Goal: Task Accomplishment & Management: Manage account settings

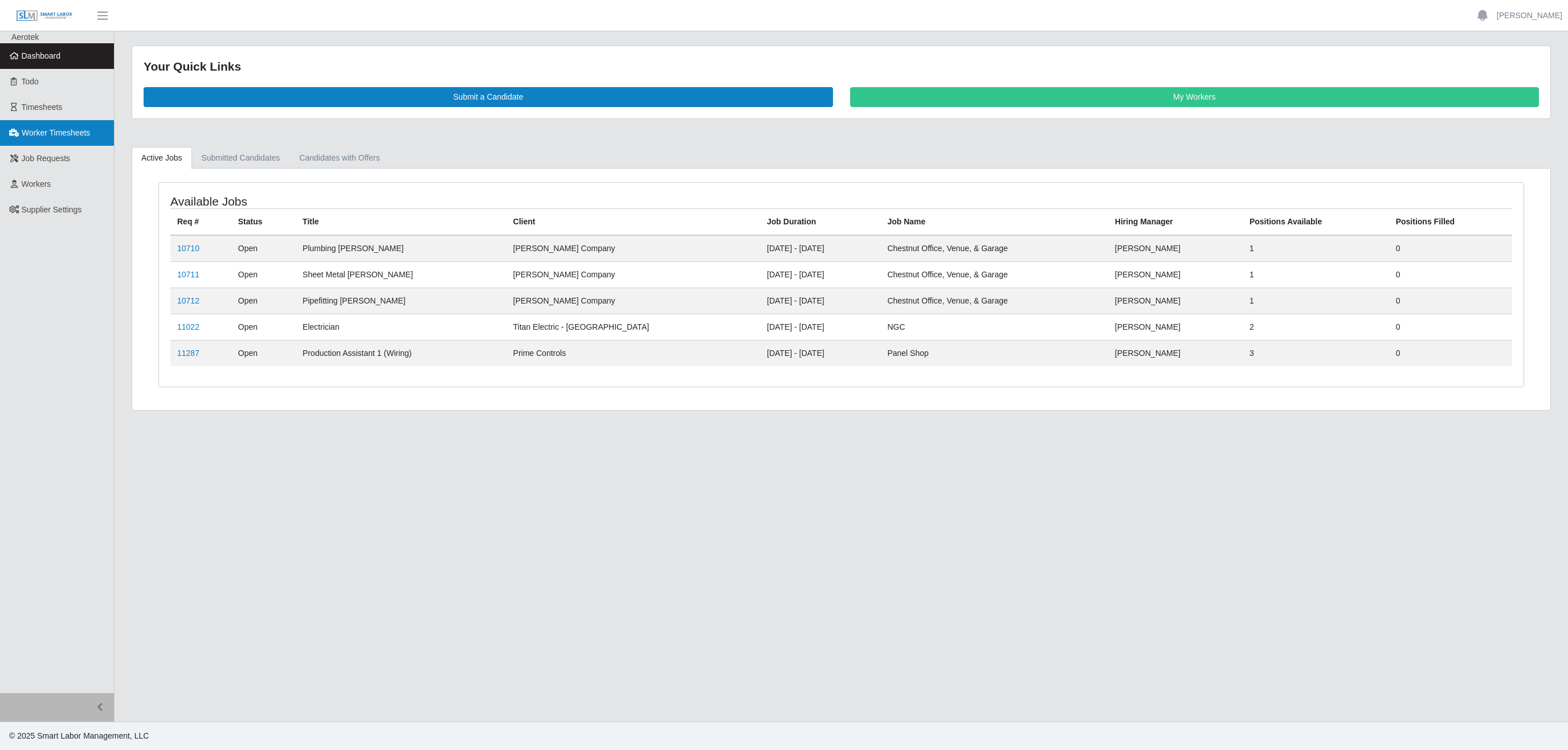
click at [54, 131] on span "Worker Timesheets" at bounding box center [56, 132] width 68 height 9
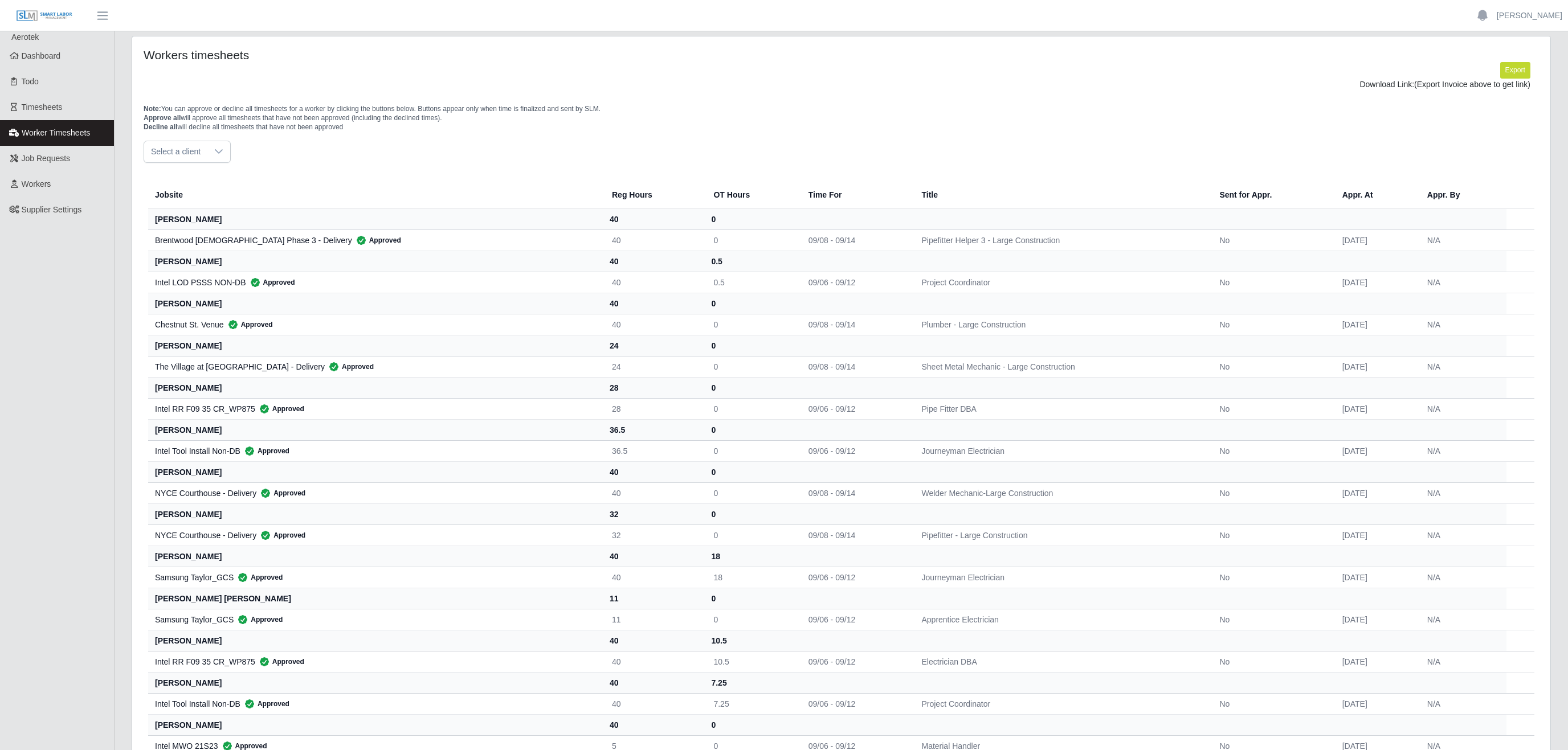
click at [207, 158] on div at bounding box center [218, 151] width 23 height 21
click at [220, 283] on span "[PERSON_NAME] Company - Special Projects" at bounding box center [237, 281] width 166 height 12
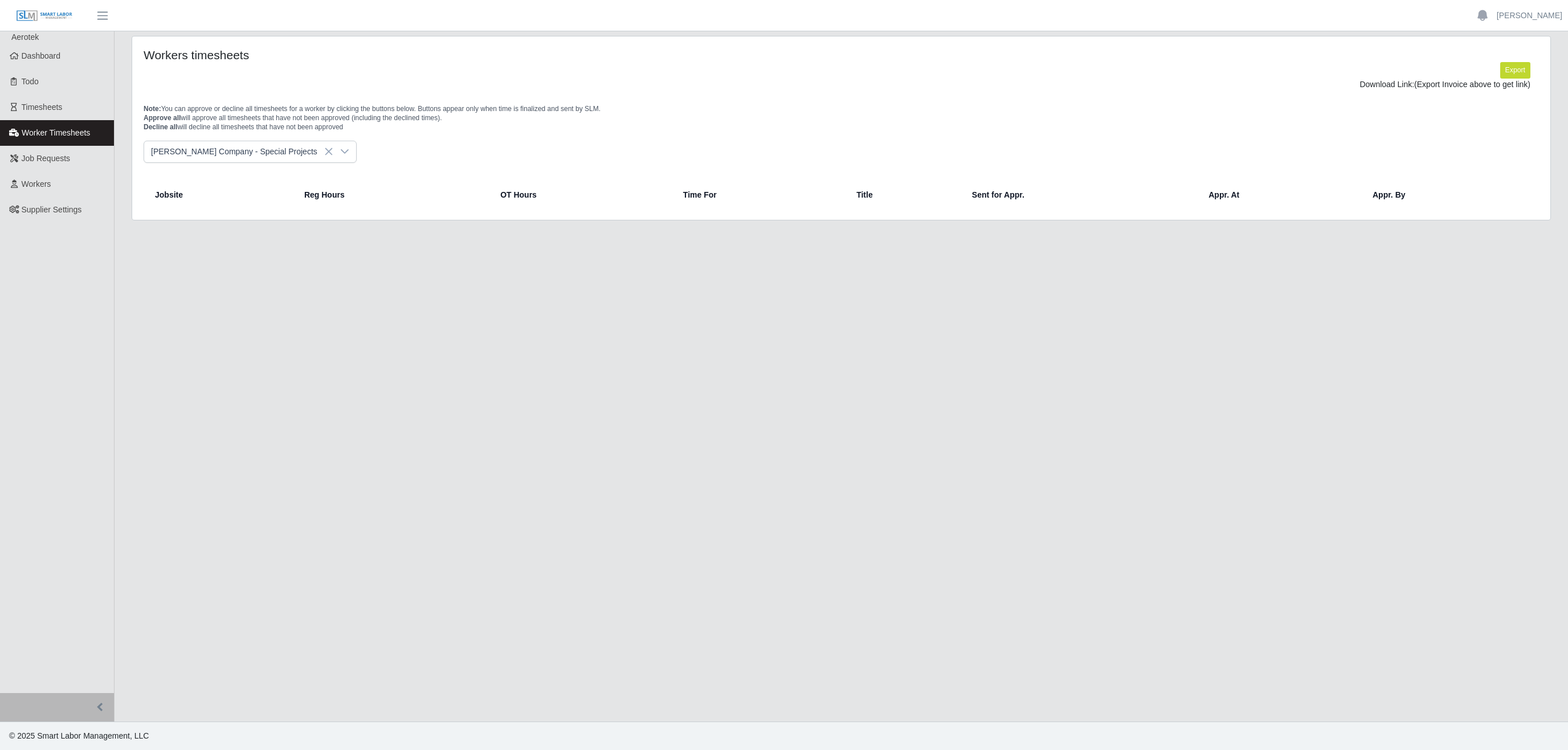
click at [334, 149] on div at bounding box center [345, 151] width 23 height 21
click at [225, 266] on li "[PERSON_NAME] Company- Fab Shop" at bounding box center [254, 258] width 215 height 21
click at [315, 153] on icon at bounding box center [320, 151] width 9 height 9
click at [241, 237] on li "[PERSON_NAME] Company - Electrical" at bounding box center [254, 235] width 215 height 21
click at [308, 161] on div at bounding box center [319, 151] width 23 height 21
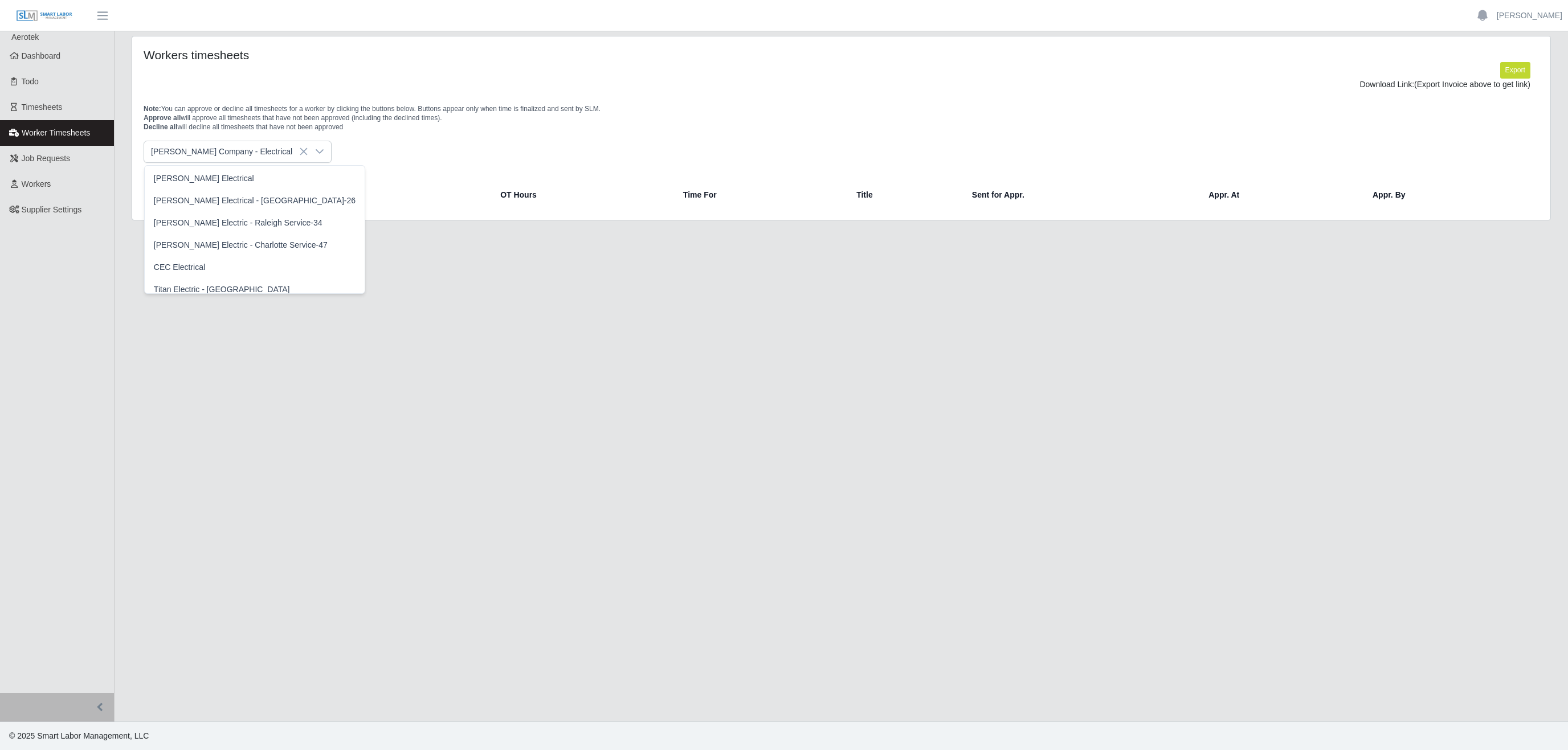
scroll to position [269, 0]
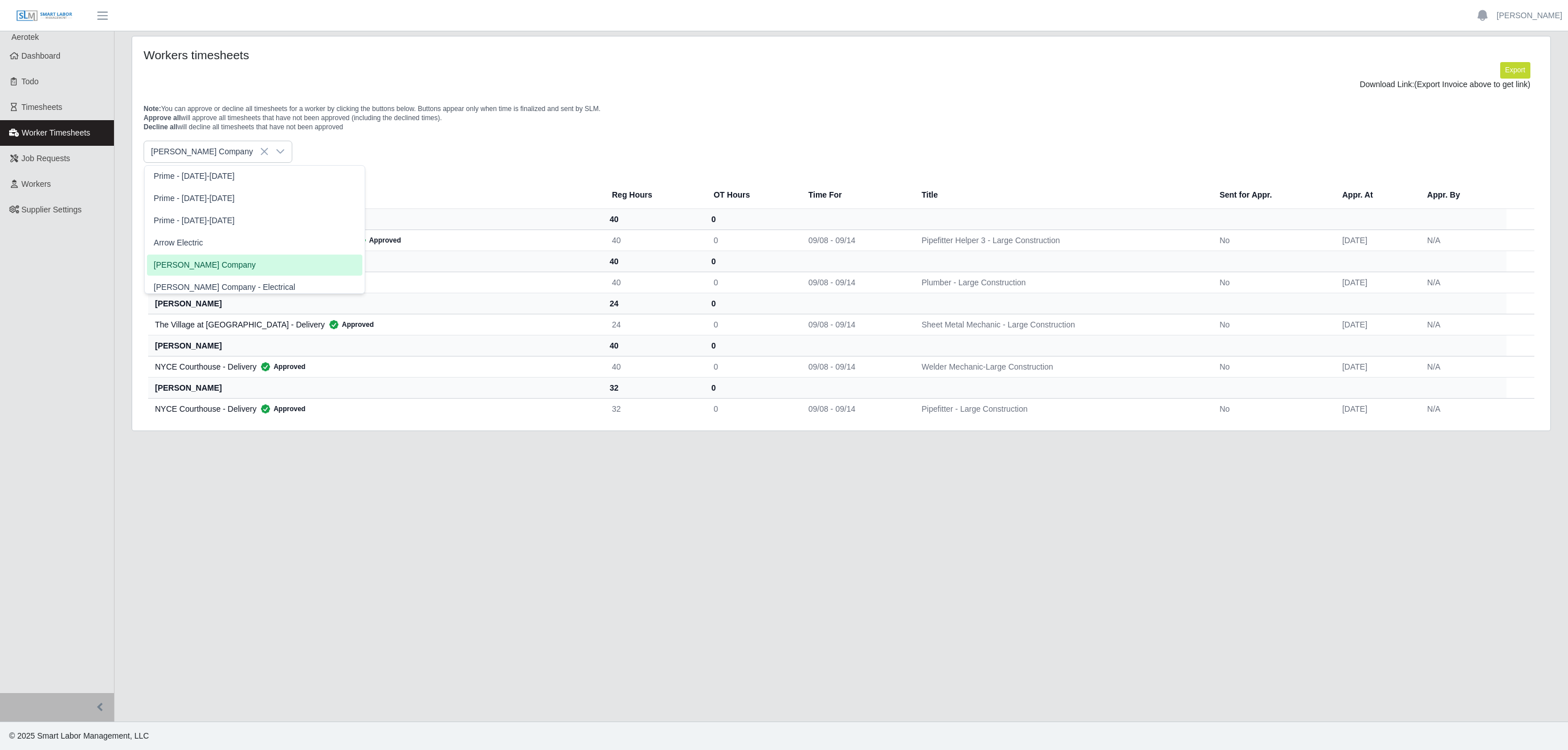
click at [209, 259] on li "[PERSON_NAME] Company" at bounding box center [254, 265] width 215 height 21
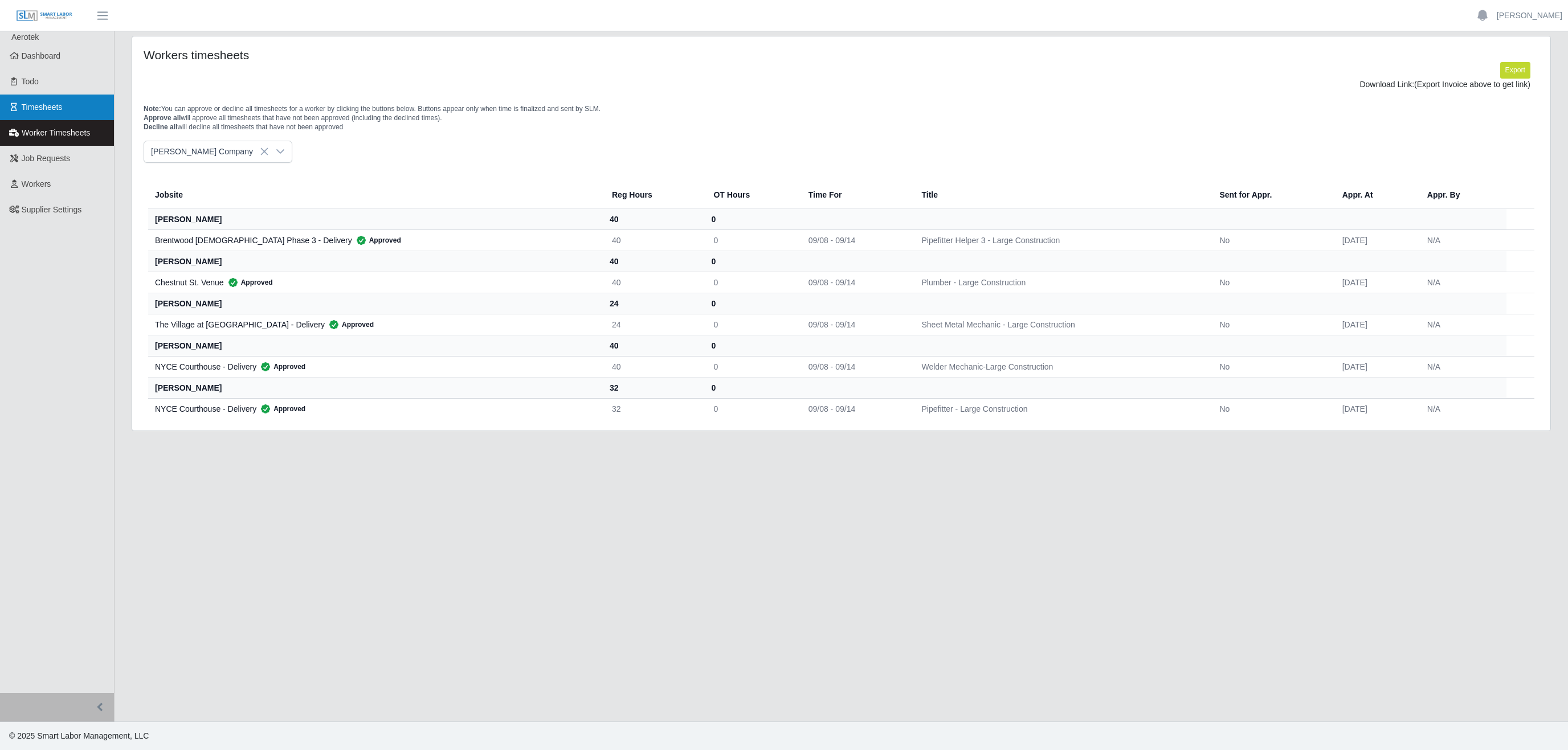
click at [54, 111] on span "Timesheets" at bounding box center [42, 107] width 41 height 9
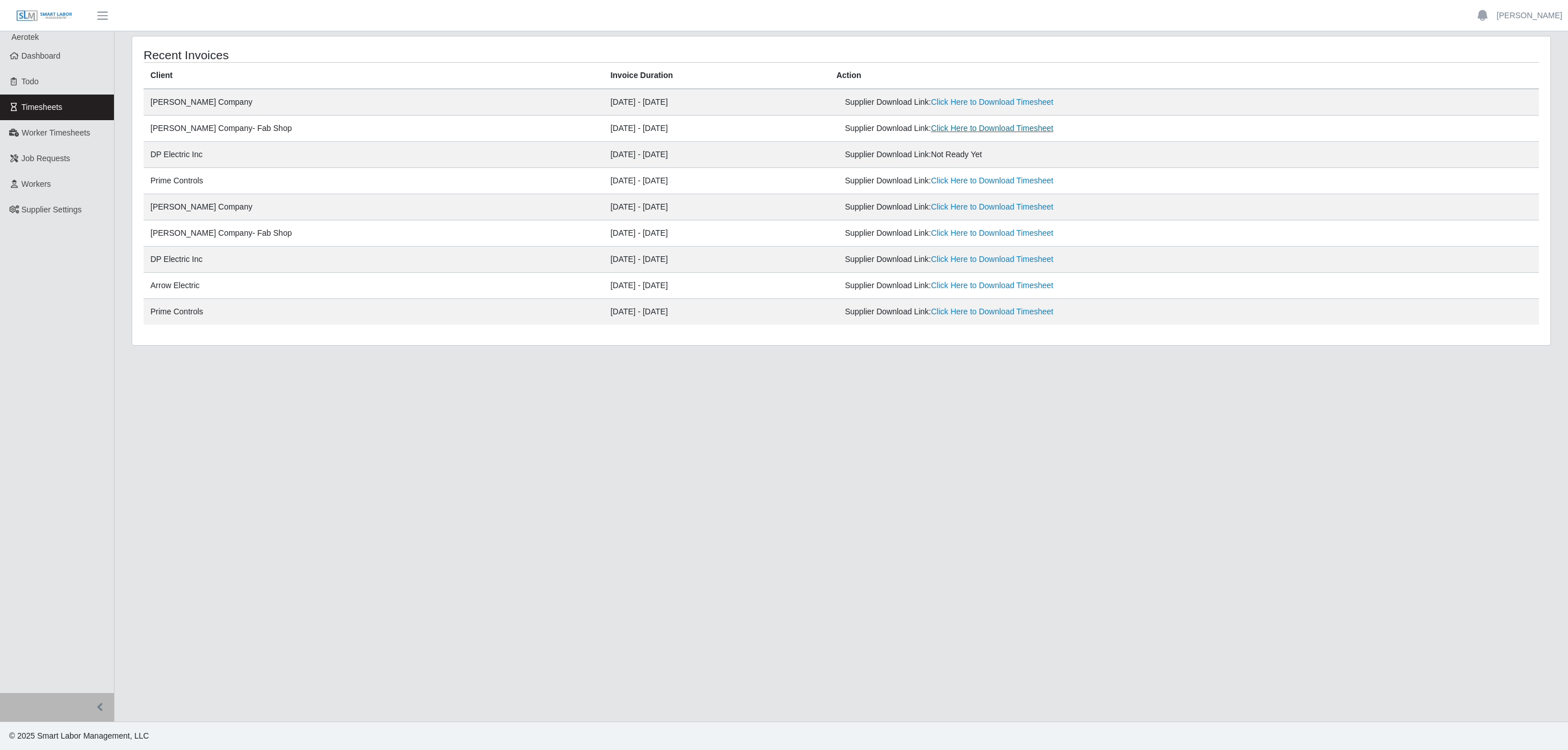
click at [959, 129] on link "Click Here to Download Timesheet" at bounding box center [992, 128] width 123 height 9
click at [1529, 18] on link "[PERSON_NAME]" at bounding box center [1529, 15] width 65 height 12
drag, startPoint x: 1492, startPoint y: 86, endPoint x: 1489, endPoint y: 78, distance: 8.5
click at [1492, 85] on link "Logout" at bounding box center [1516, 79] width 102 height 24
